Goal: Book appointment/travel/reservation

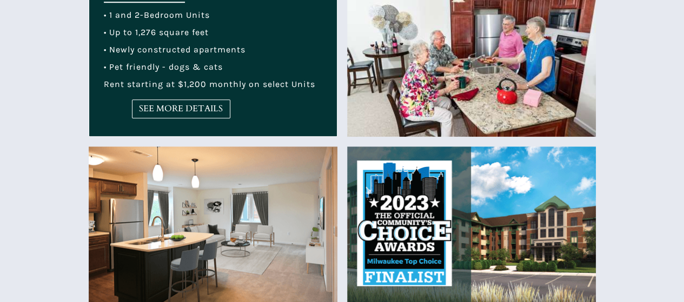
scroll to position [486, 0]
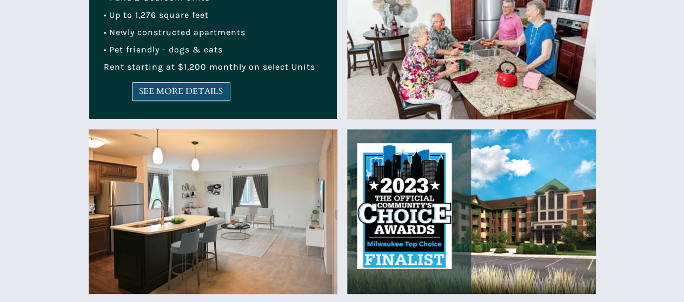
click at [152, 91] on span "SEE MORE DETAILS" at bounding box center [180, 91] width 97 height 10
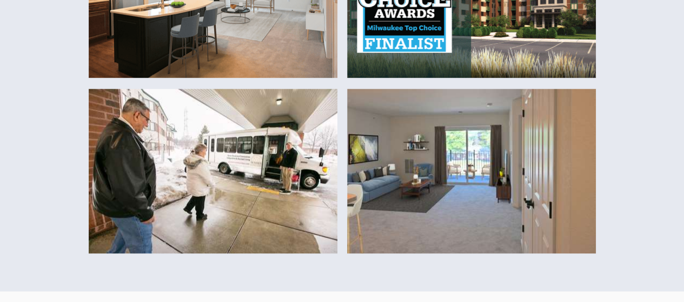
scroll to position [756, 0]
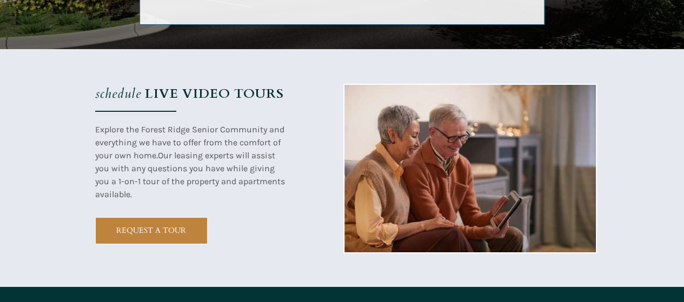
scroll to position [1945, 0]
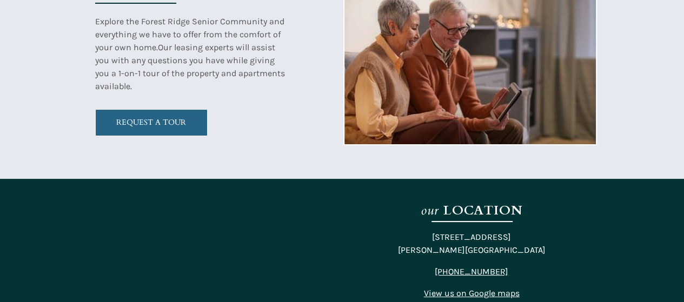
click at [142, 126] on span "REQUEST A TOUR" at bounding box center [151, 122] width 111 height 9
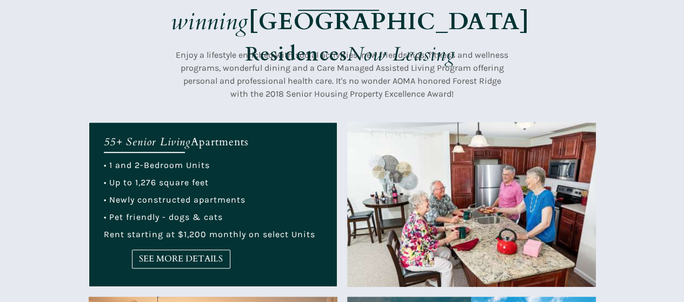
scroll to position [378, 0]
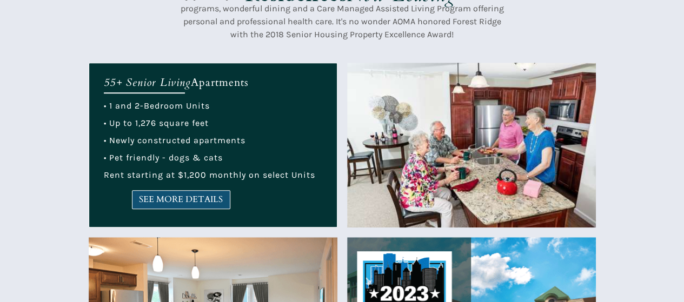
click at [179, 198] on span "SEE MORE DETAILS" at bounding box center [180, 200] width 97 height 10
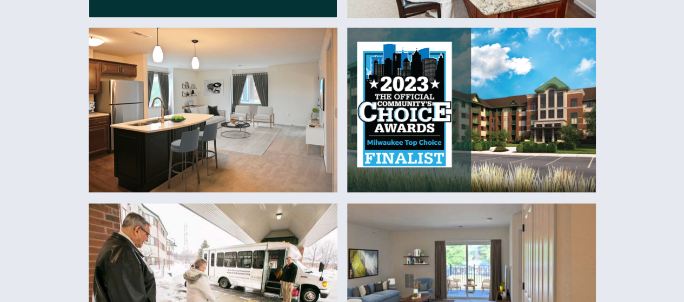
scroll to position [594, 0]
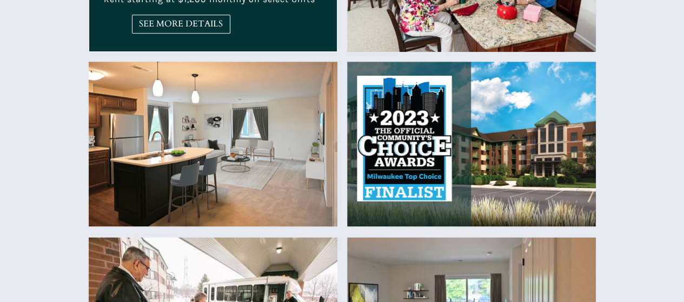
scroll to position [378, 0]
